Goal: Task Accomplishment & Management: Manage account settings

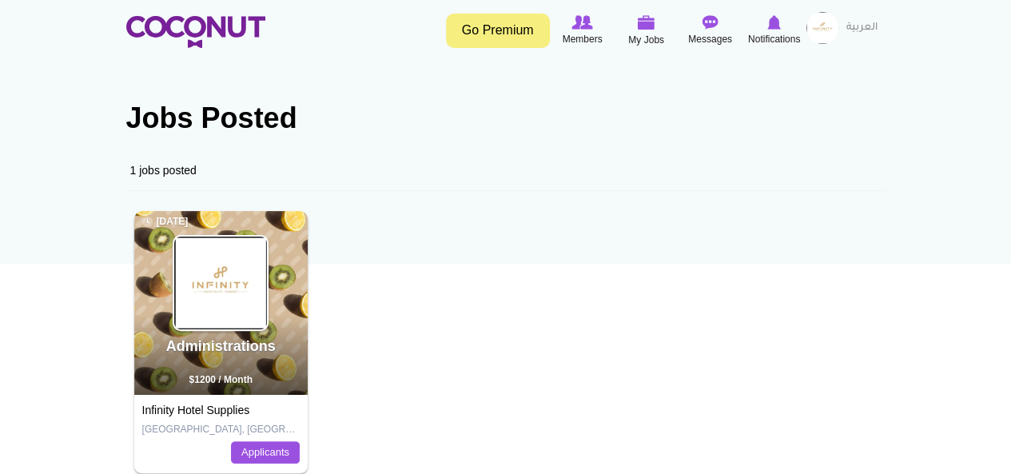
scroll to position [80, 0]
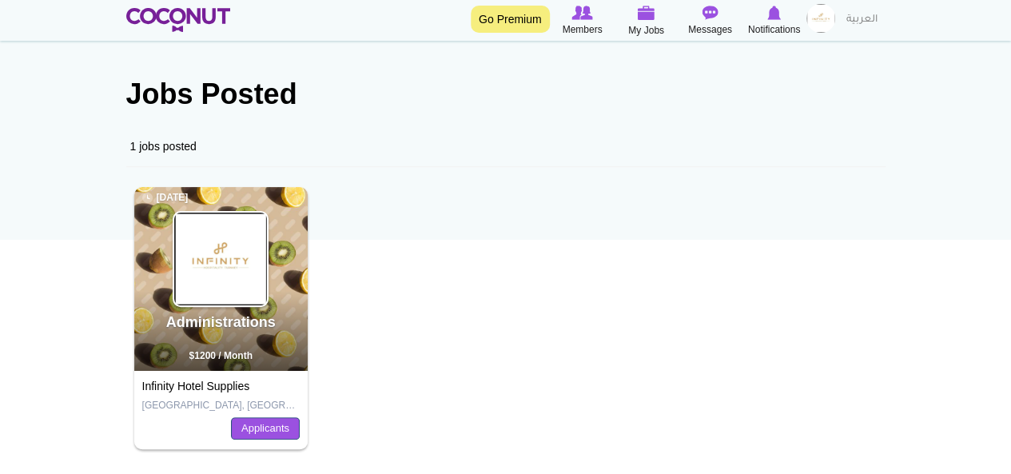
click at [276, 424] on link "Applicants" at bounding box center [265, 428] width 69 height 22
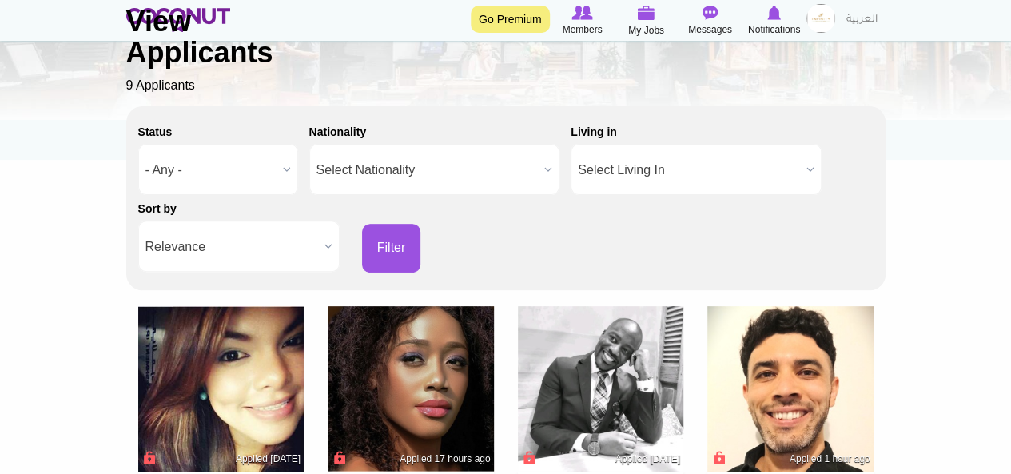
scroll to position [80, 0]
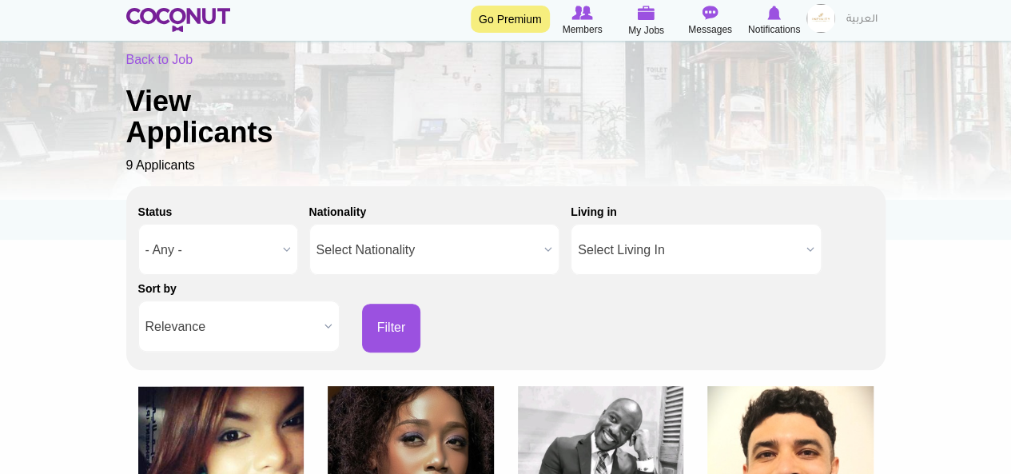
click at [289, 250] on b at bounding box center [287, 250] width 21 height 50
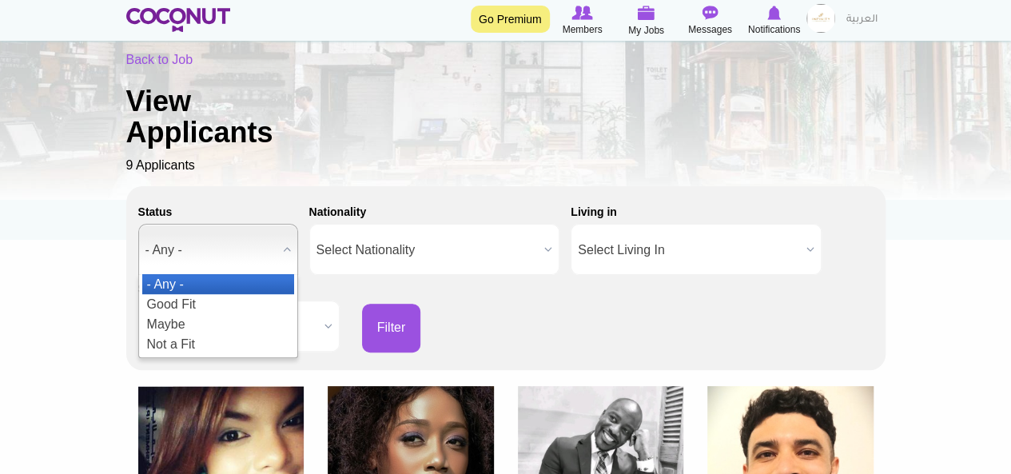
click at [285, 247] on b at bounding box center [287, 250] width 21 height 50
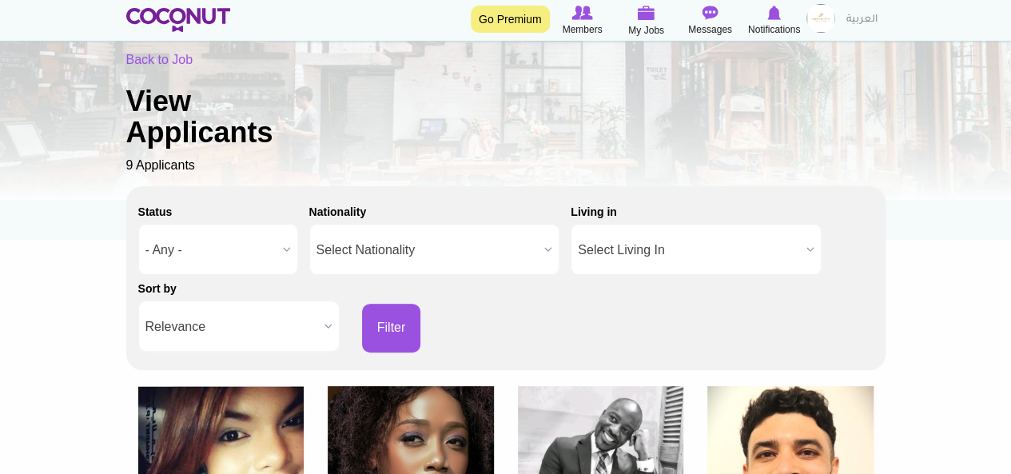
click at [550, 245] on b at bounding box center [548, 250] width 21 height 50
click at [806, 250] on b at bounding box center [810, 250] width 21 height 50
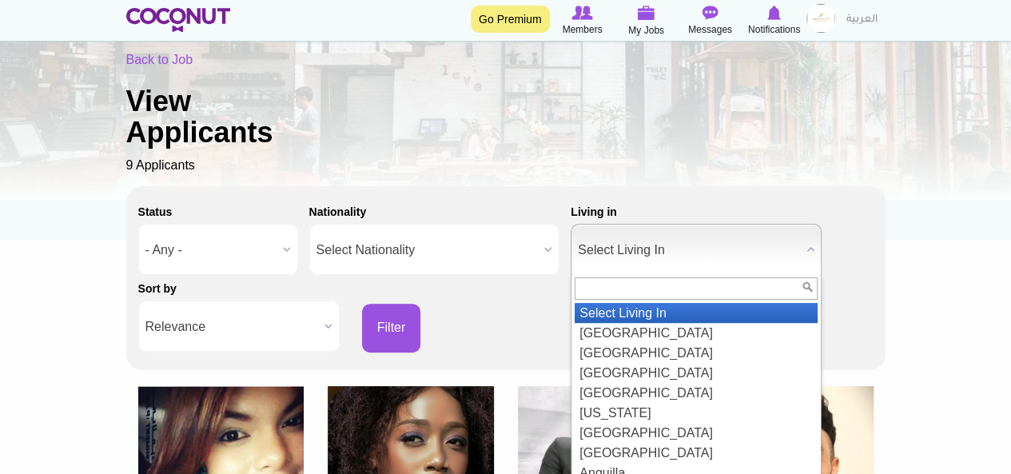
click at [806, 250] on b at bounding box center [810, 250] width 21 height 50
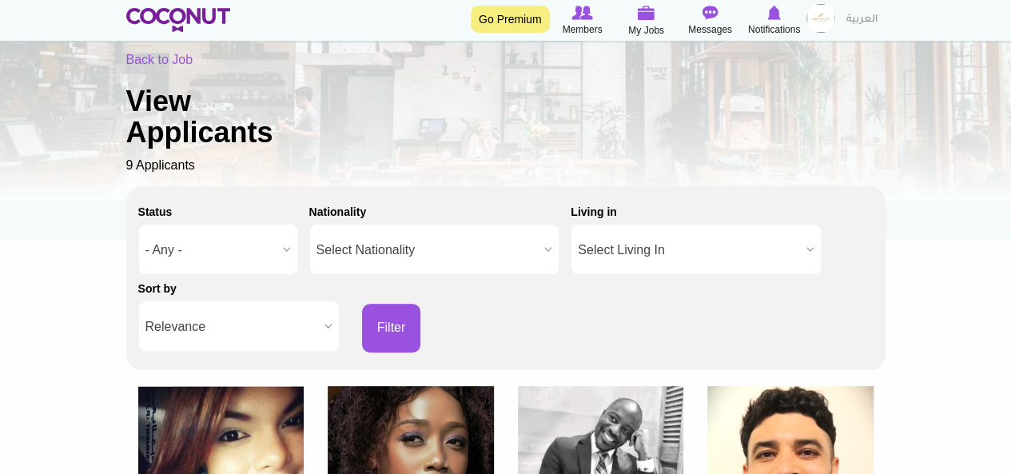
click at [321, 332] on b at bounding box center [328, 326] width 21 height 50
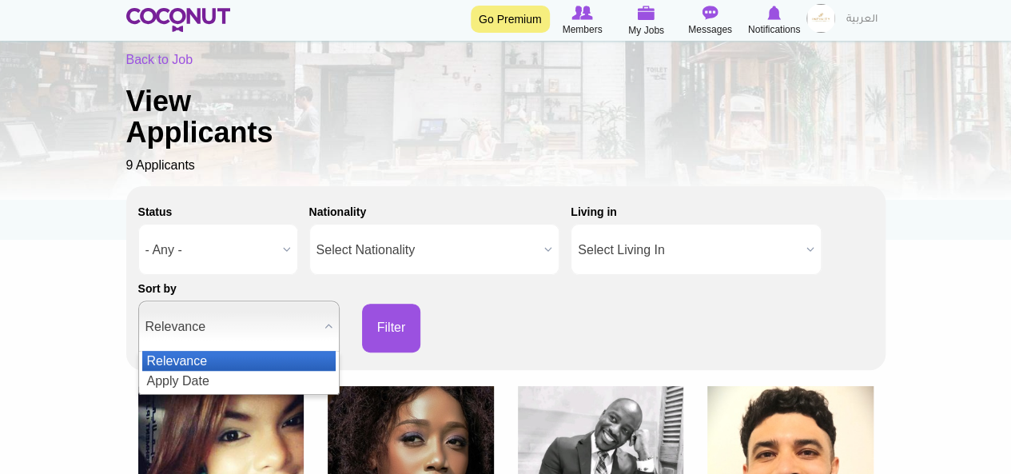
click at [321, 332] on b at bounding box center [328, 326] width 21 height 50
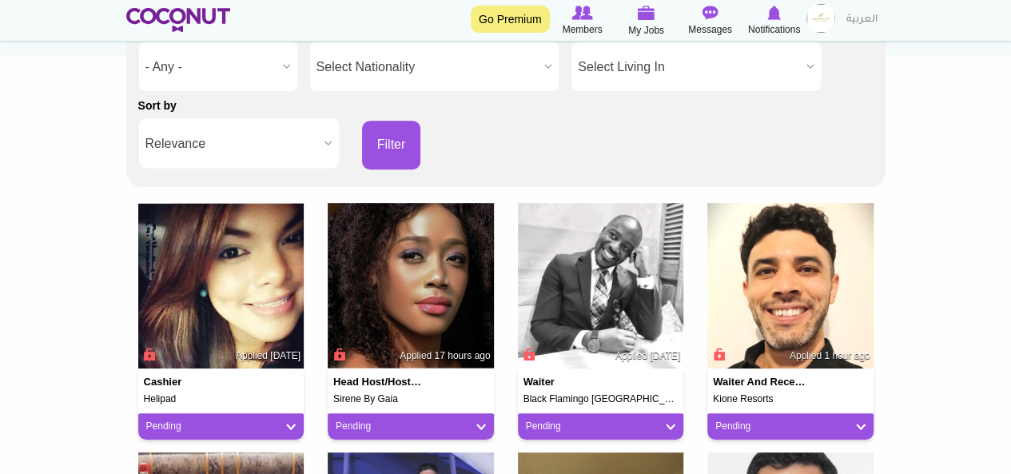
scroll to position [320, 0]
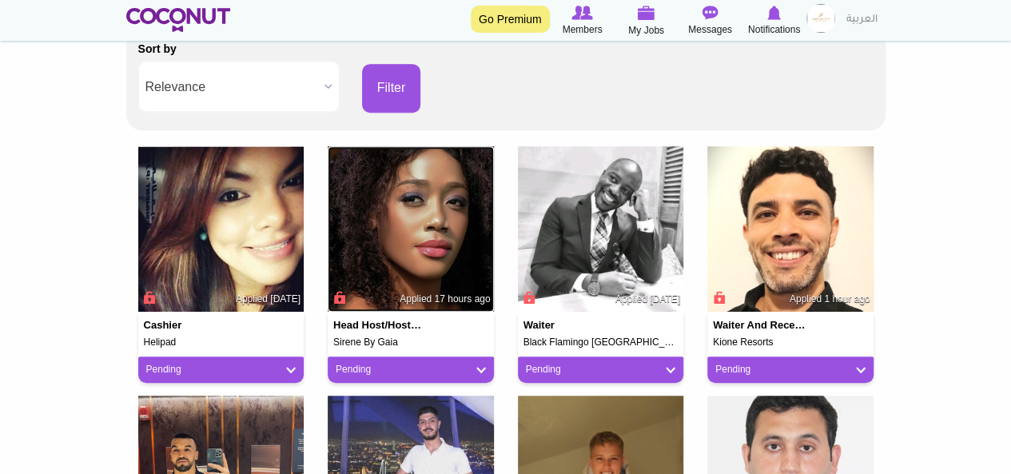
click at [390, 273] on img at bounding box center [411, 229] width 166 height 166
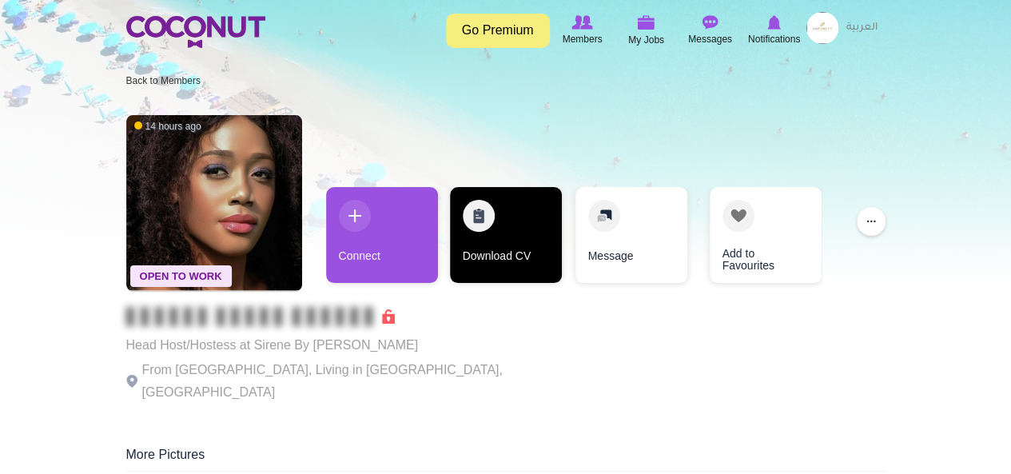
click at [484, 207] on link "Download CV" at bounding box center [506, 235] width 112 height 96
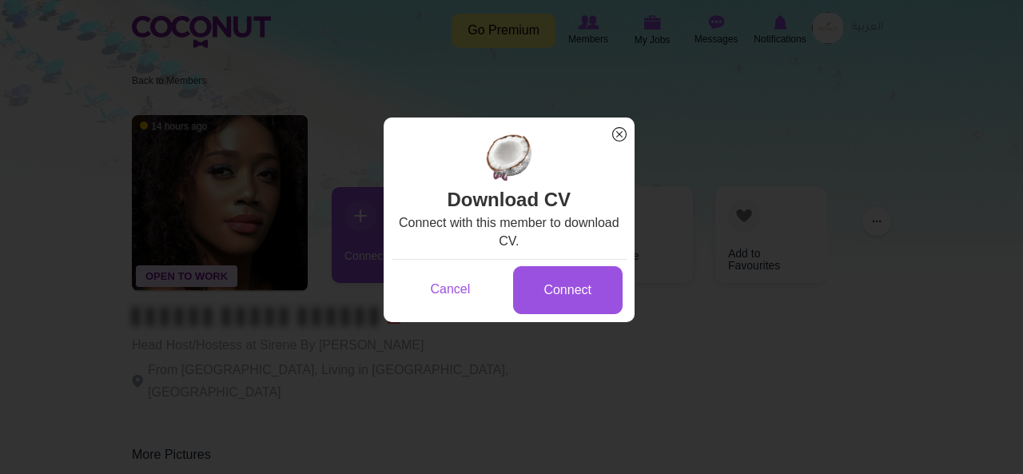
click at [616, 135] on span "x" at bounding box center [619, 134] width 21 height 21
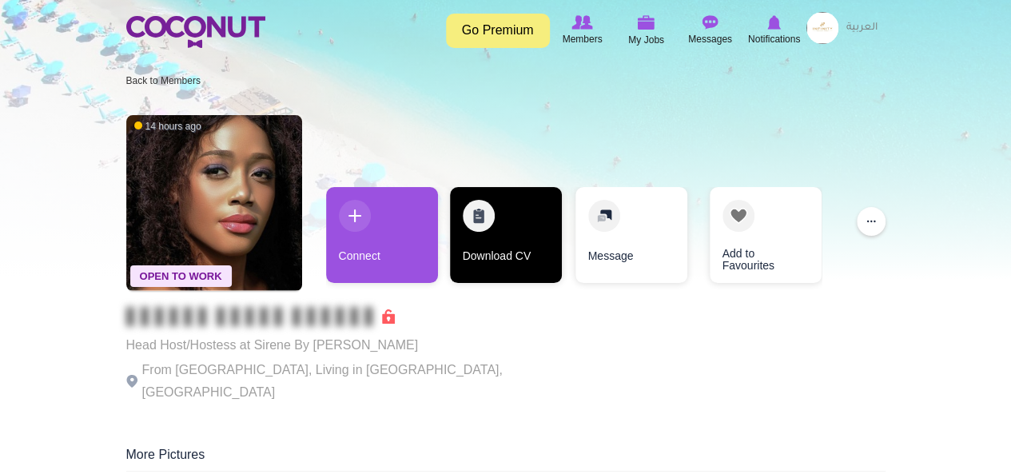
click at [496, 212] on link "Download CV" at bounding box center [506, 235] width 112 height 96
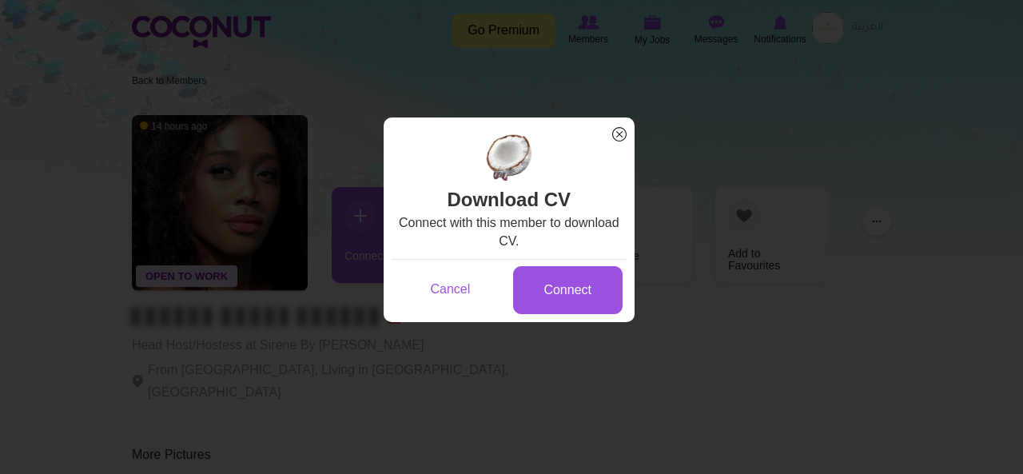
click at [622, 137] on span "x" at bounding box center [619, 134] width 21 height 21
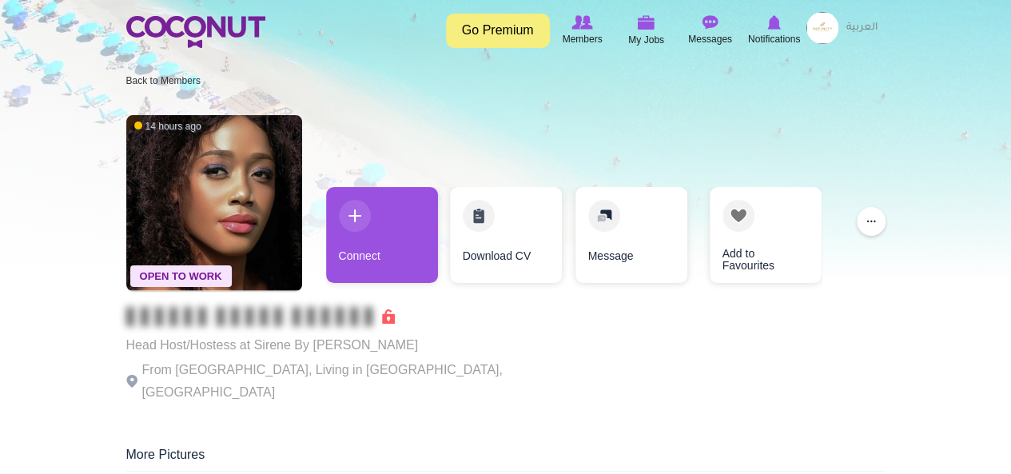
click at [489, 33] on link "Go Premium" at bounding box center [498, 31] width 104 height 34
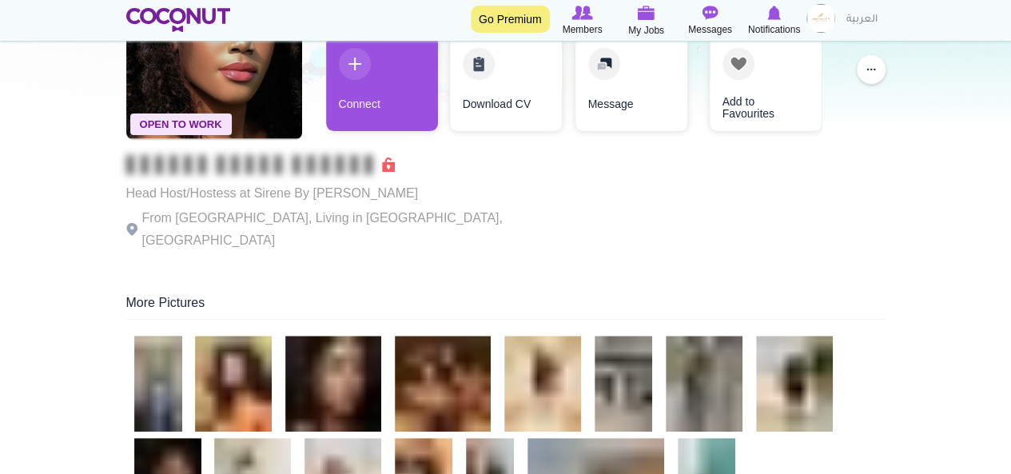
scroll to position [80, 0]
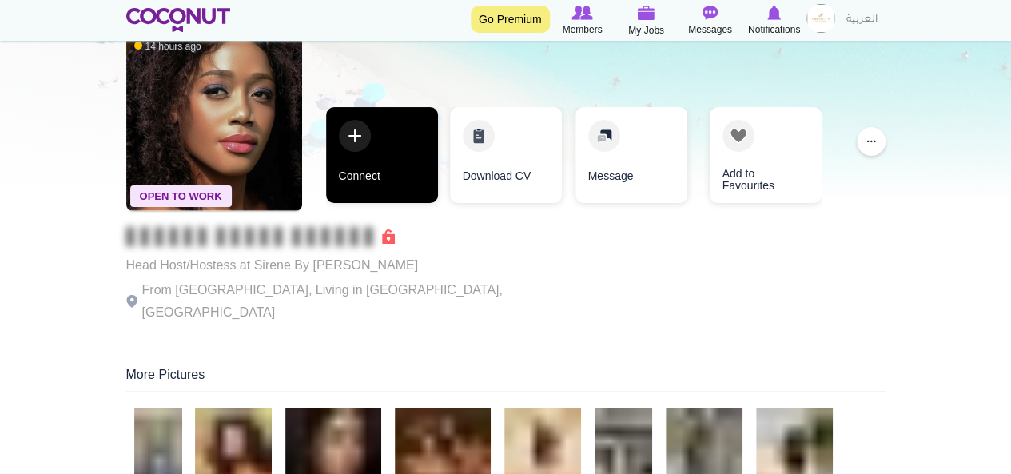
click at [345, 132] on link "Connect" at bounding box center [382, 155] width 112 height 96
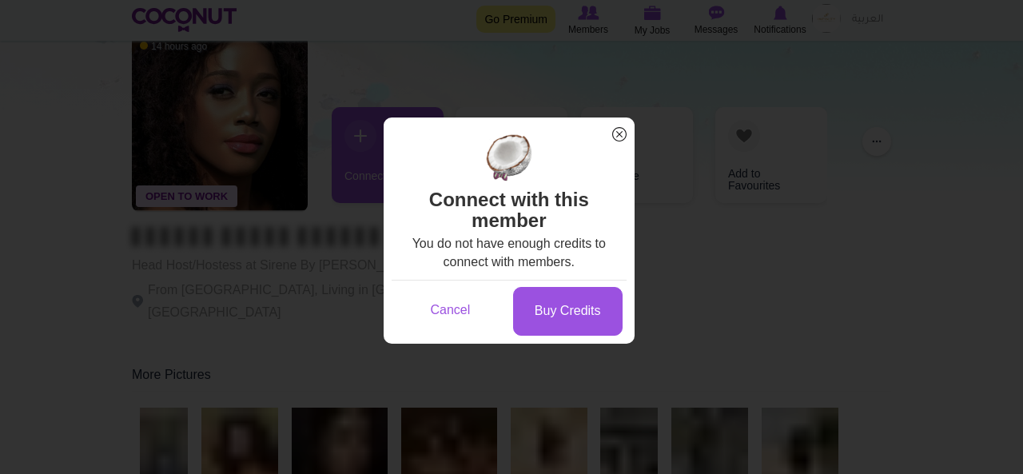
click at [620, 129] on span "x" at bounding box center [619, 134] width 21 height 21
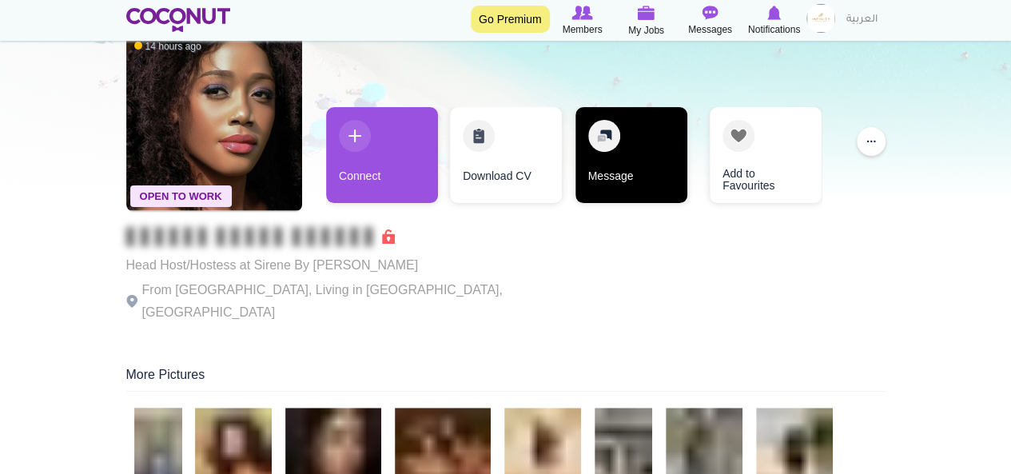
scroll to position [0, 0]
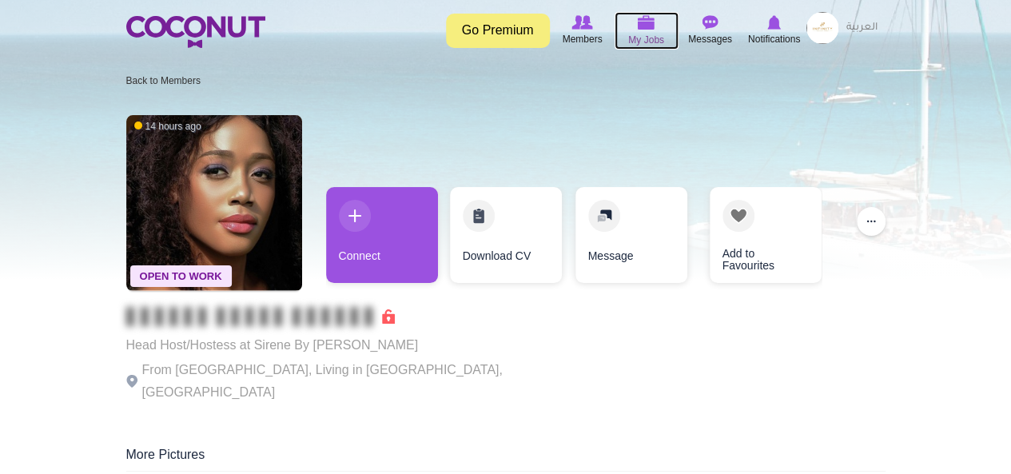
click at [650, 23] on img at bounding box center [647, 22] width 18 height 14
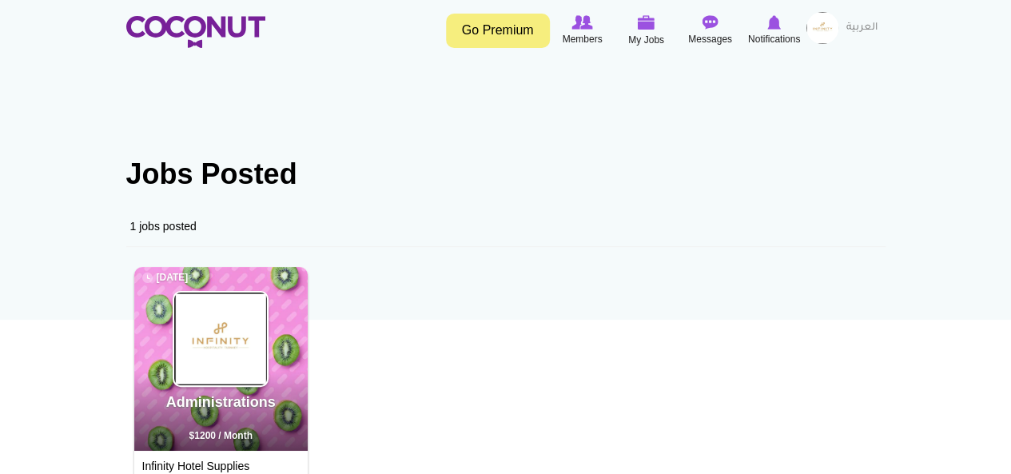
click at [635, 229] on div "1 jobs posted" at bounding box center [505, 226] width 759 height 41
click at [583, 30] on icon at bounding box center [582, 23] width 61 height 18
